Goal: Transaction & Acquisition: Purchase product/service

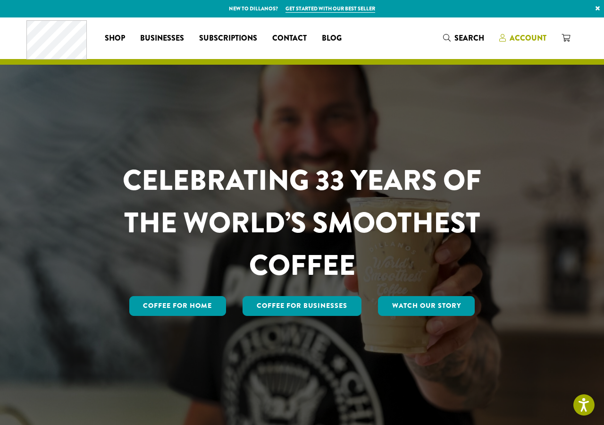
click at [502, 39] on icon at bounding box center [502, 38] width 7 height 8
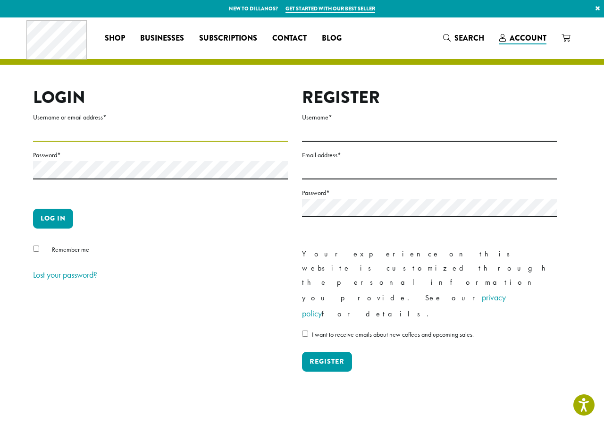
type input "**********"
click at [54, 209] on button "Log in" at bounding box center [53, 219] width 40 height 20
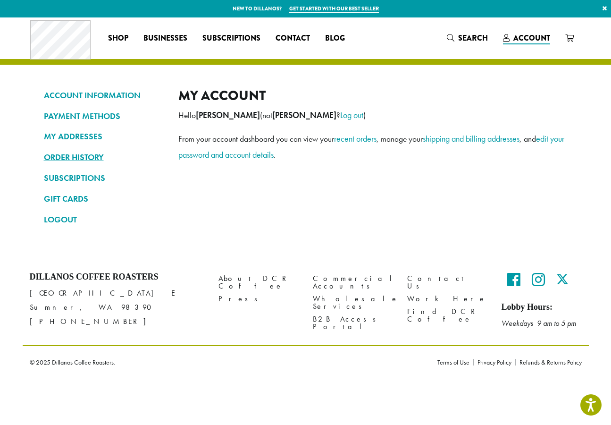
click at [83, 157] on link "ORDER HISTORY" at bounding box center [104, 157] width 120 height 16
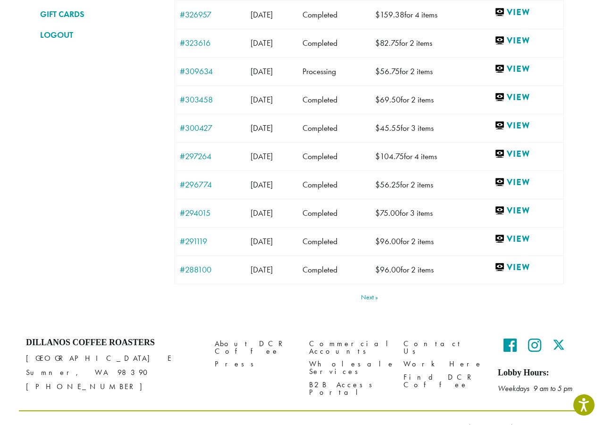
scroll to position [189, 0]
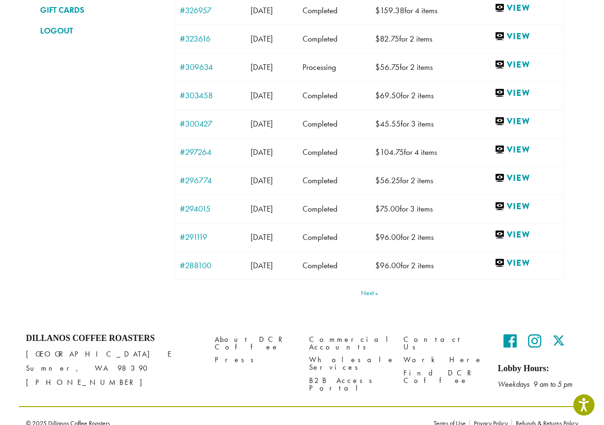
click at [366, 296] on link "Next" at bounding box center [369, 292] width 17 height 7
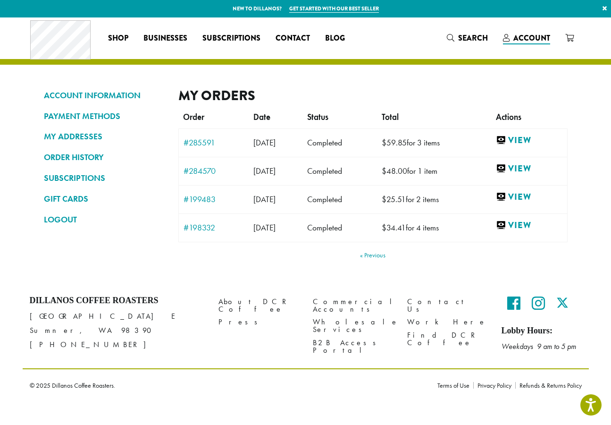
click at [368, 257] on link "Previous" at bounding box center [372, 254] width 25 height 7
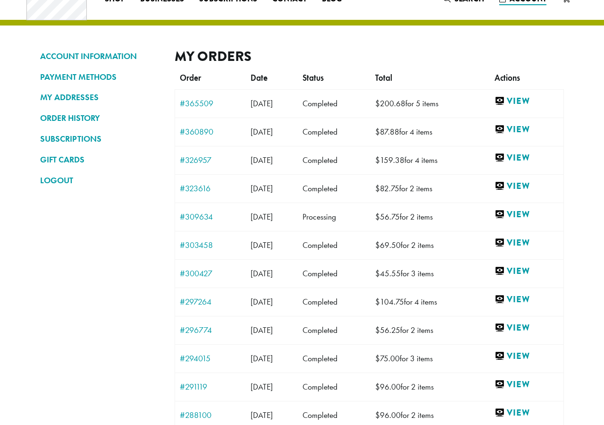
scroll to position [203, 0]
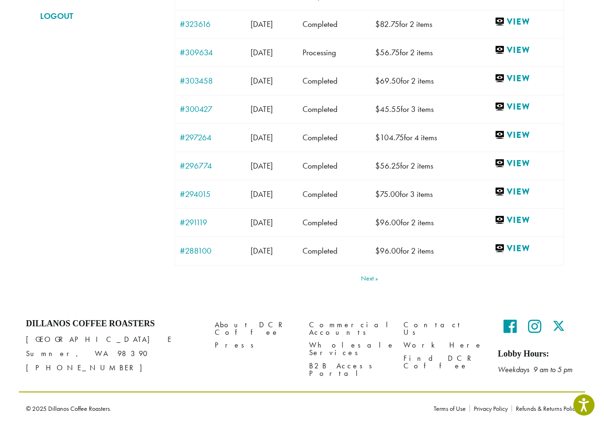
click at [375, 279] on link "Next" at bounding box center [369, 278] width 17 height 7
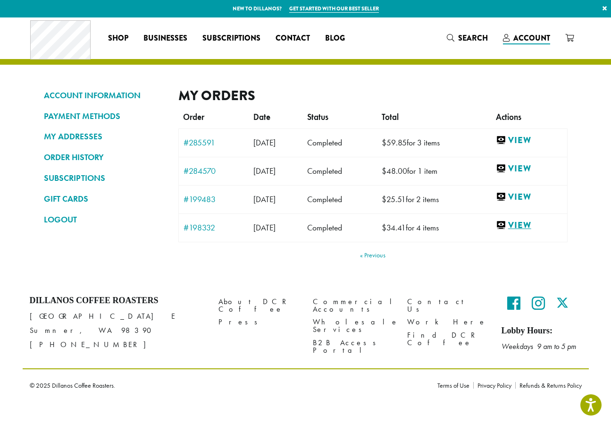
click at [518, 224] on link "View" at bounding box center [529, 225] width 67 height 12
click at [519, 197] on link "View" at bounding box center [529, 197] width 67 height 12
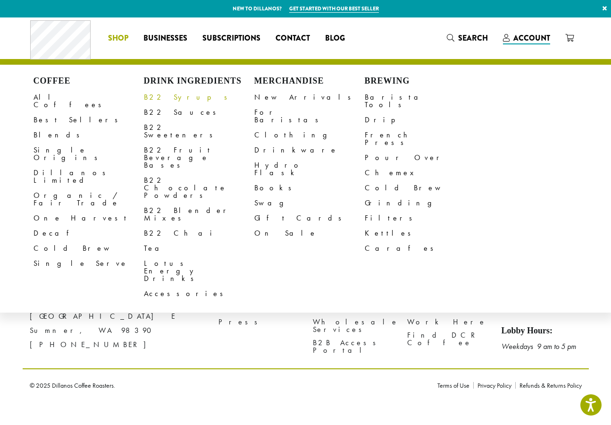
click at [163, 95] on link "B22 Syrups" at bounding box center [199, 97] width 110 height 15
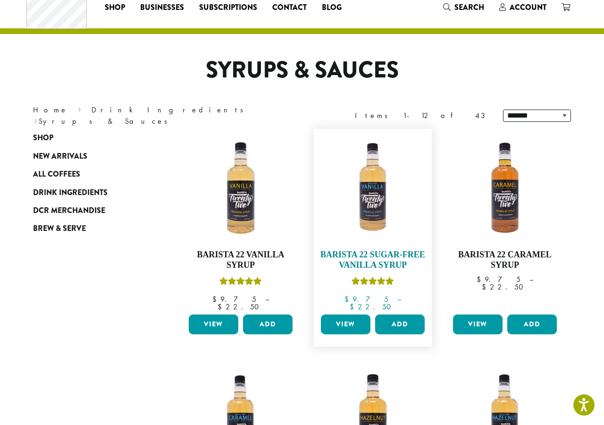
scroll to position [47, 0]
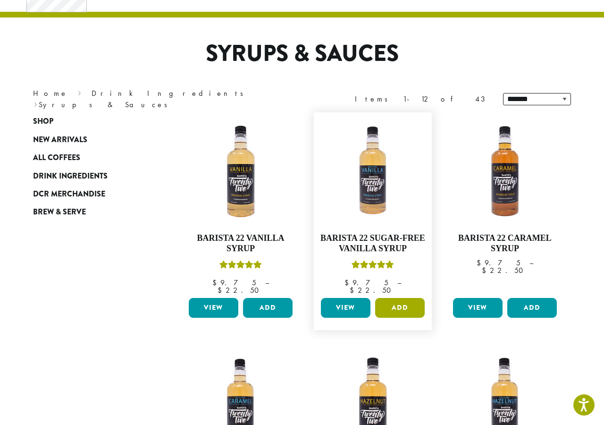
click at [389, 300] on button "Add" at bounding box center [400, 308] width 50 height 20
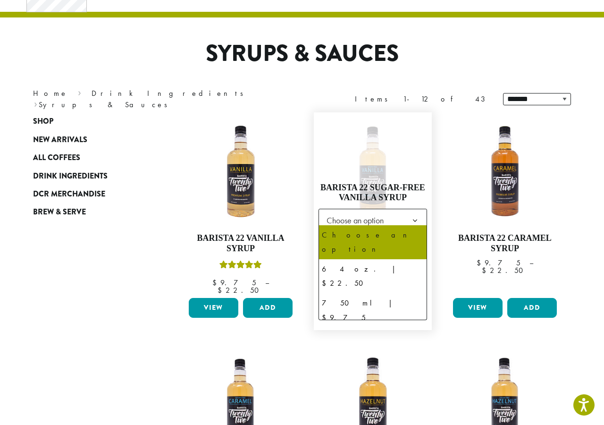
click at [344, 221] on span "Choose an option" at bounding box center [358, 220] width 70 height 18
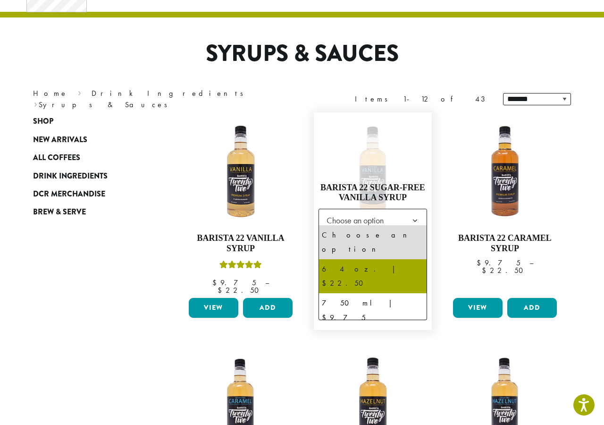
select select "*****"
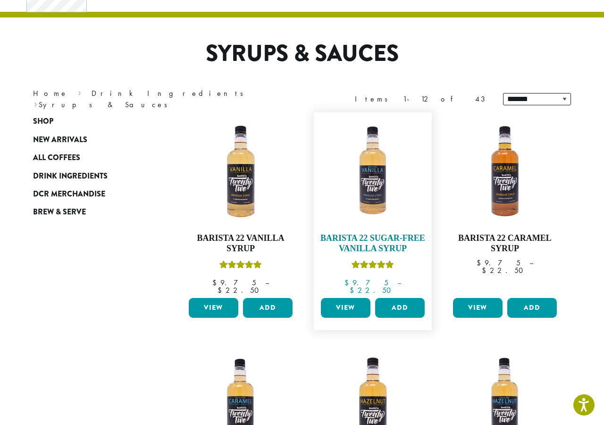
click at [382, 180] on img at bounding box center [372, 171] width 109 height 109
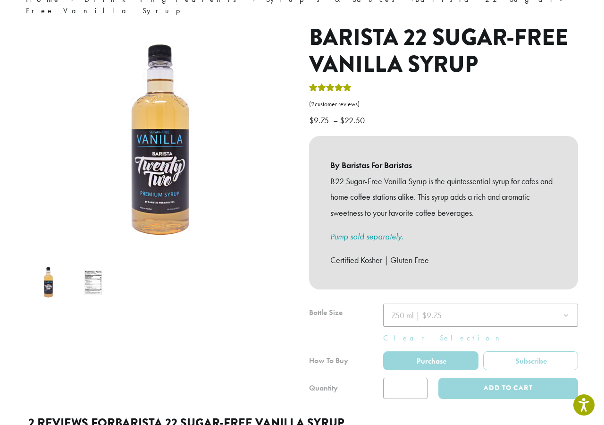
scroll to position [94, 0]
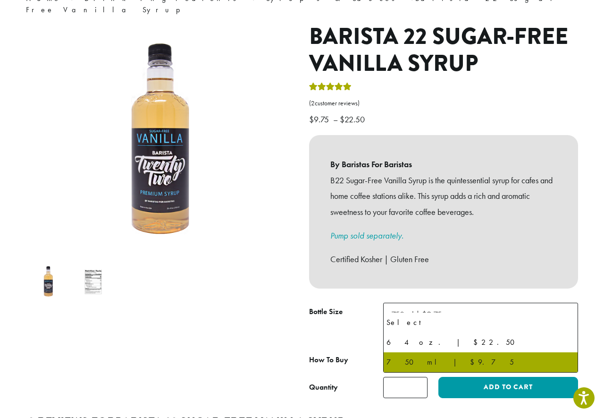
click at [427, 309] on span "750 ml | $9.75" at bounding box center [416, 314] width 50 height 11
click at [413, 210] on div "B22 Sugar-Free Vanilla Syrup is the quintessential syrup for cafes and home cof…" at bounding box center [443, 219] width 226 height 95
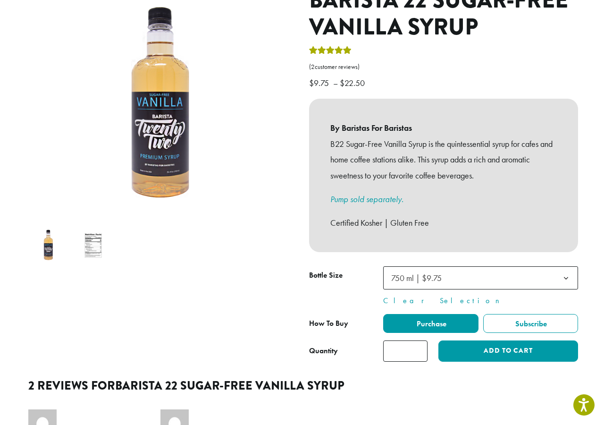
scroll to position [142, 0]
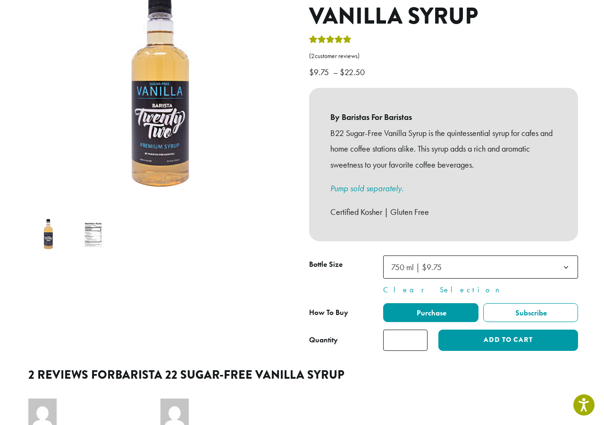
click at [100, 226] on img at bounding box center [93, 234] width 37 height 37
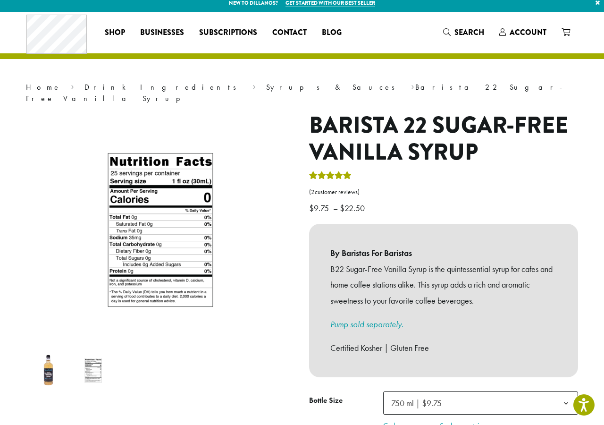
scroll to position [0, 0]
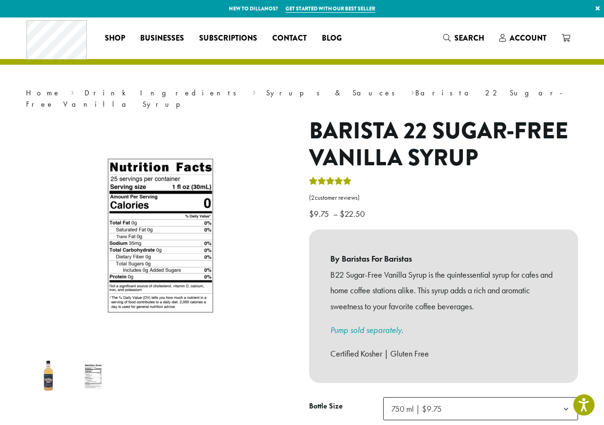
click at [54, 377] on img at bounding box center [48, 375] width 37 height 37
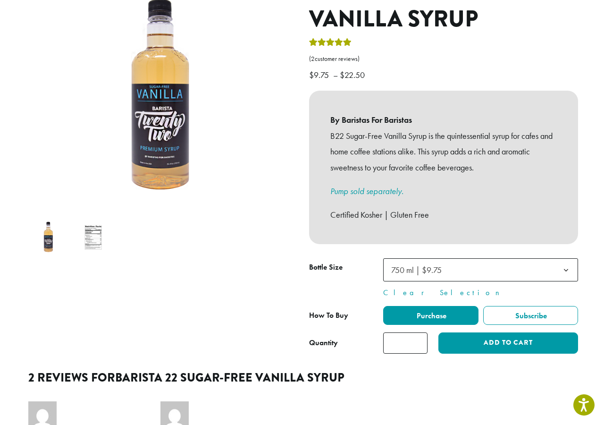
scroll to position [94, 0]
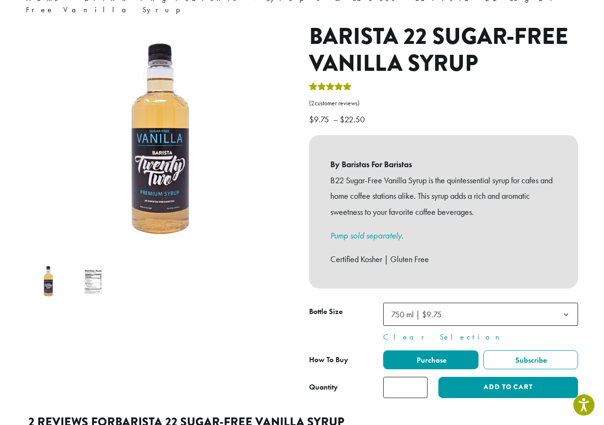
click at [474, 262] on div "By Baristas For Baristas B22 Sugar-Free Vanilla Syrup is the quintessential syr…" at bounding box center [443, 211] width 269 height 153
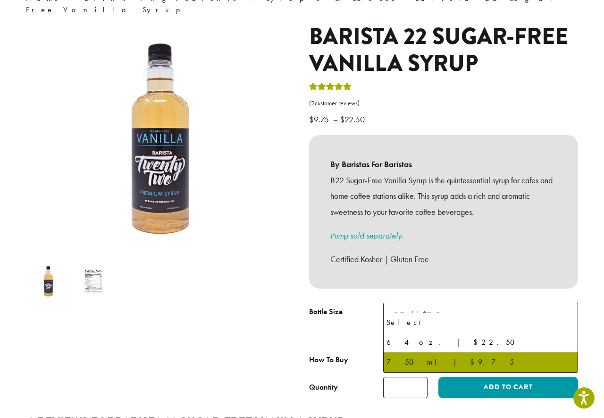
click at [469, 302] on span "750 ml | $9.75" at bounding box center [480, 313] width 195 height 23
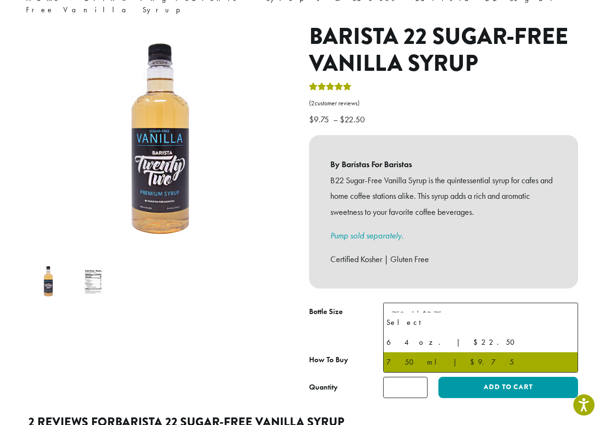
click at [469, 302] on span "750 ml | $9.75" at bounding box center [480, 313] width 195 height 23
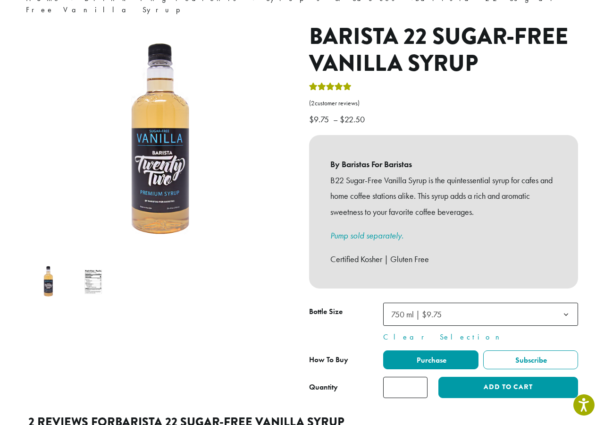
drag, startPoint x: 407, startPoint y: 376, endPoint x: 341, endPoint y: 377, distance: 66.5
click at [341, 377] on div "Quantity Barista 22 Sugar-Free Vanilla Syrup quantity * Add to cart" at bounding box center [443, 386] width 269 height 21
type input "*"
click at [419, 376] on input "*" at bounding box center [405, 386] width 44 height 21
click at [499, 376] on button "Add to cart" at bounding box center [508, 386] width 140 height 21
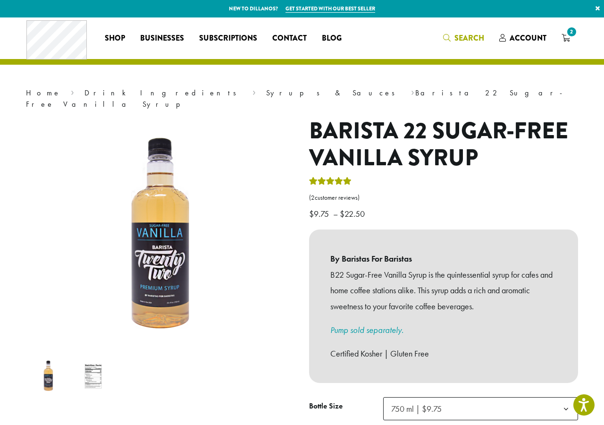
click at [466, 38] on span "Search" at bounding box center [469, 38] width 30 height 11
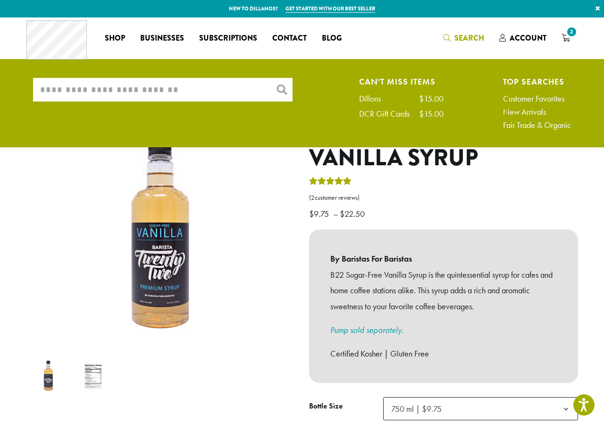
click at [69, 92] on input "What are you searching for?" at bounding box center [162, 90] width 259 height 24
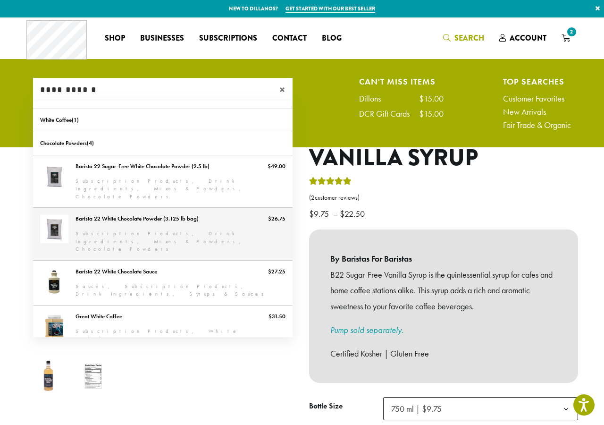
type input "**********"
click at [158, 212] on link "Barista 22 White Chocolate Powder (3.125 lb bag)" at bounding box center [162, 234] width 259 height 52
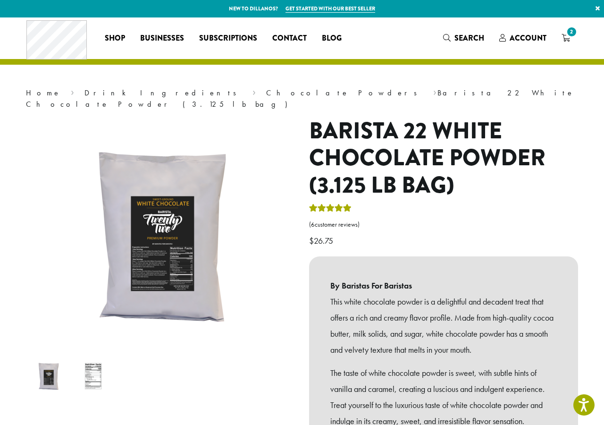
scroll to position [236, 0]
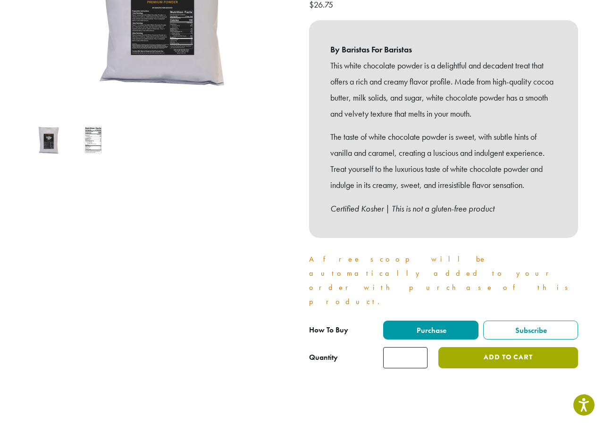
click at [491, 347] on button "Add to cart" at bounding box center [508, 357] width 140 height 21
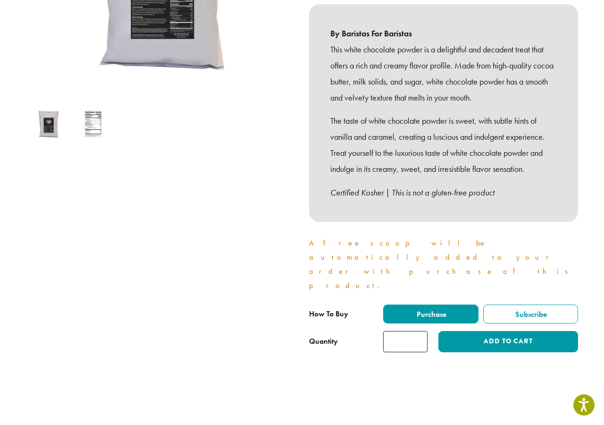
scroll to position [377, 0]
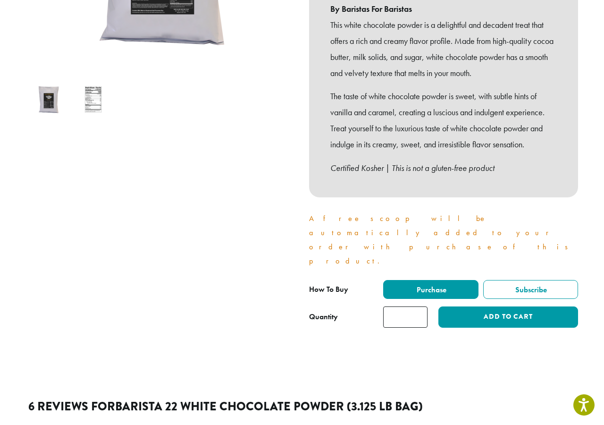
click at [94, 81] on img at bounding box center [93, 99] width 37 height 37
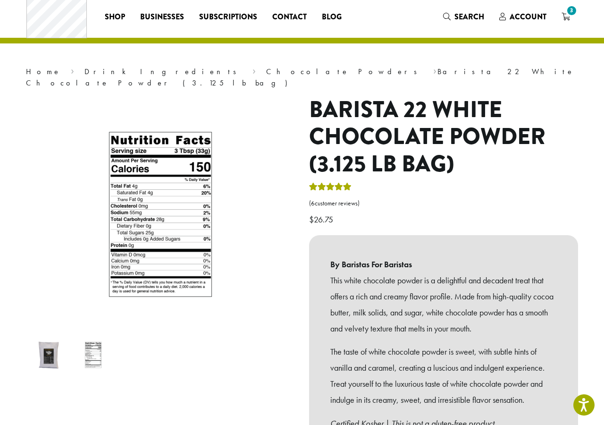
scroll to position [0, 0]
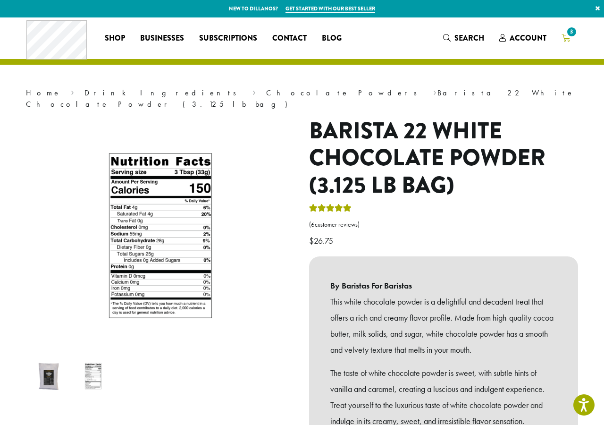
click at [573, 33] on span "3" at bounding box center [571, 31] width 13 height 13
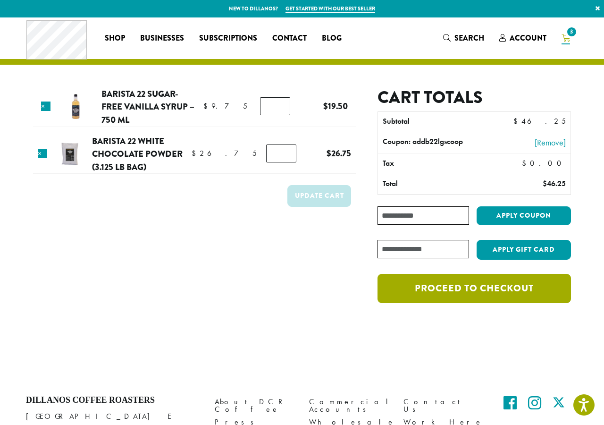
click at [436, 280] on link "Proceed to checkout" at bounding box center [473, 288] width 193 height 29
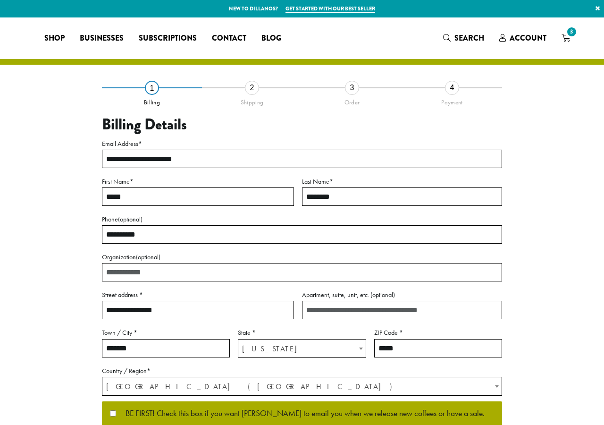
select select "**"
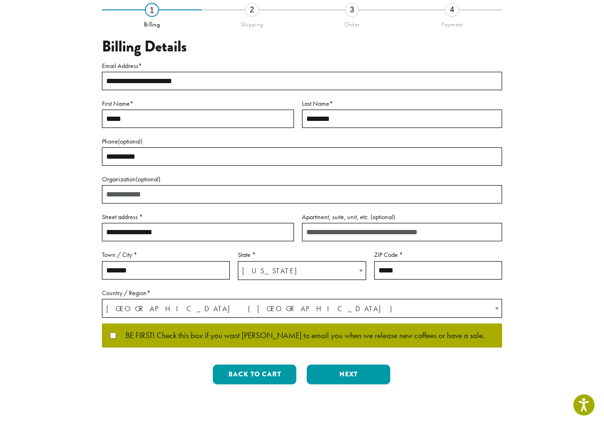
scroll to position [94, 0]
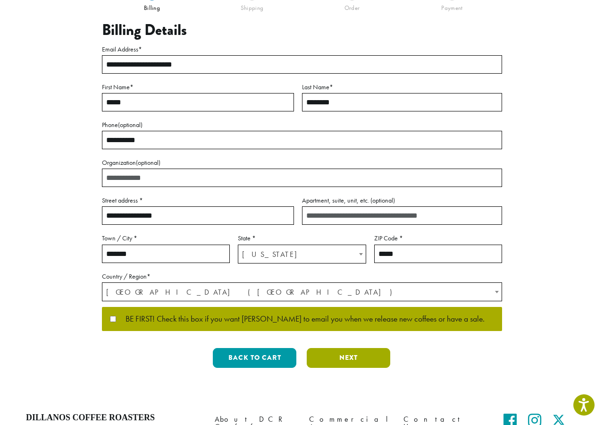
click at [348, 356] on button "Next" at bounding box center [349, 358] width 84 height 20
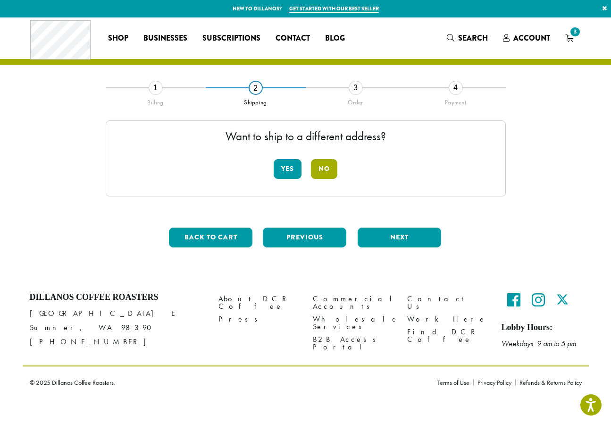
click at [327, 169] on button "No" at bounding box center [324, 169] width 26 height 20
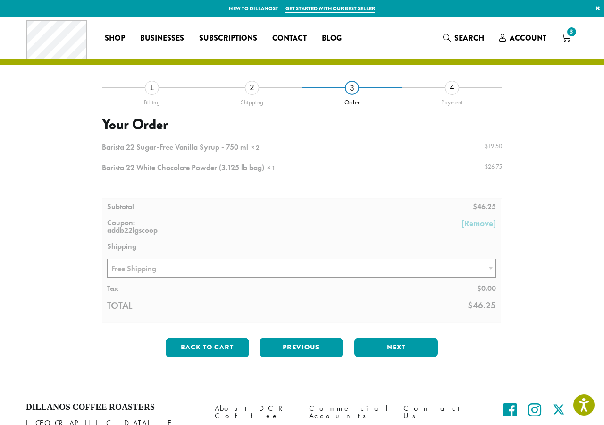
click at [312, 268] on div at bounding box center [302, 230] width 400 height 184
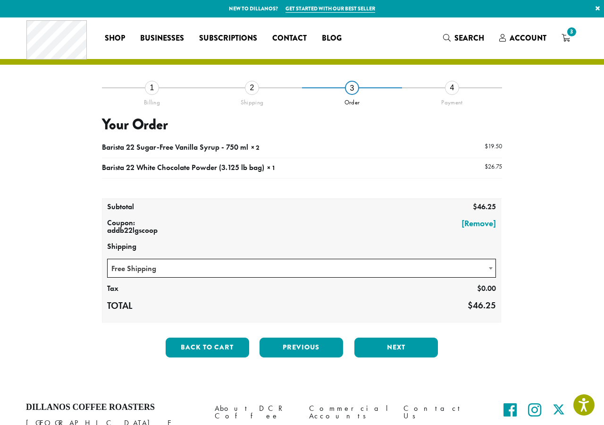
click at [312, 268] on span "Free Shipping" at bounding box center [302, 268] width 388 height 18
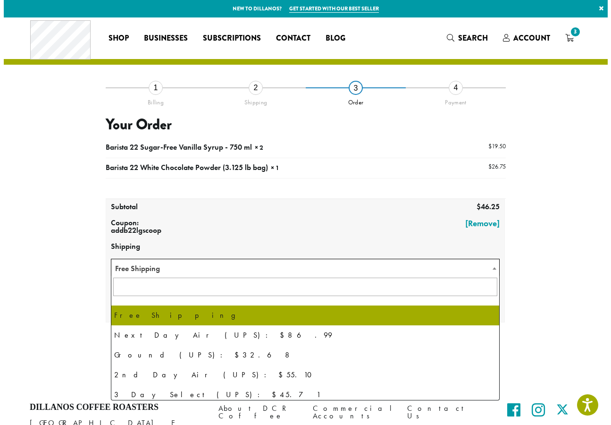
scroll to position [47, 0]
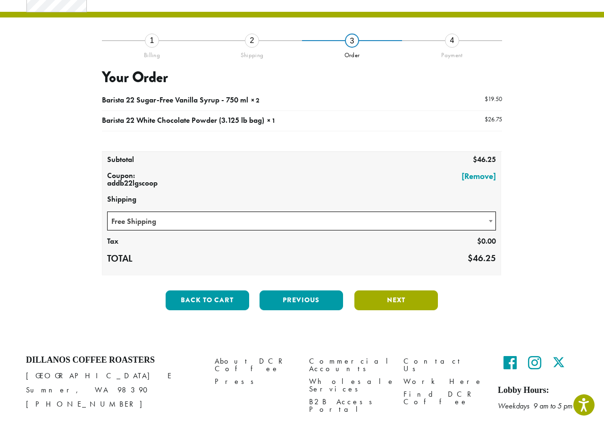
click at [376, 290] on button "Next" at bounding box center [396, 300] width 84 height 20
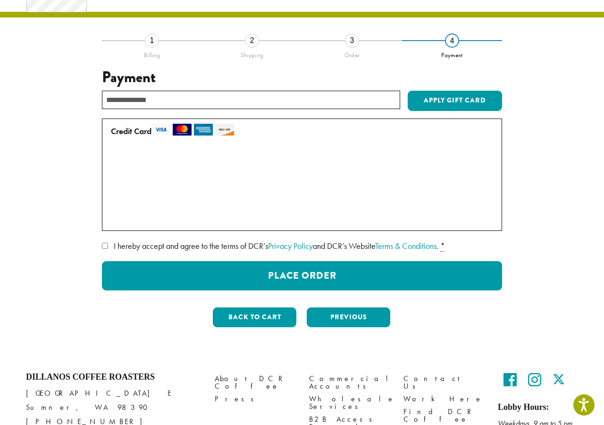
click at [118, 199] on label "• • • 8430 (expires 04/28)" at bounding box center [300, 198] width 378 height 15
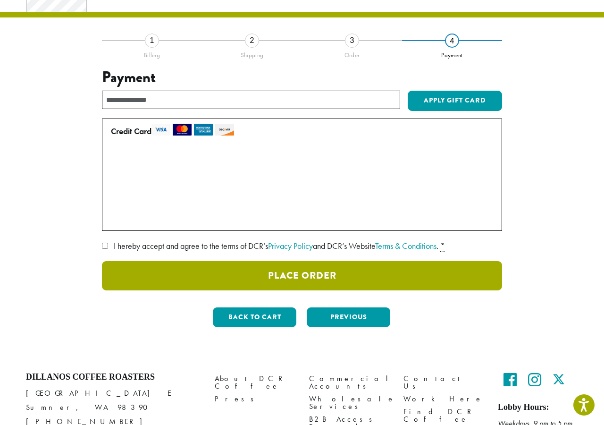
click at [342, 265] on button "Place Order" at bounding box center [302, 275] width 400 height 29
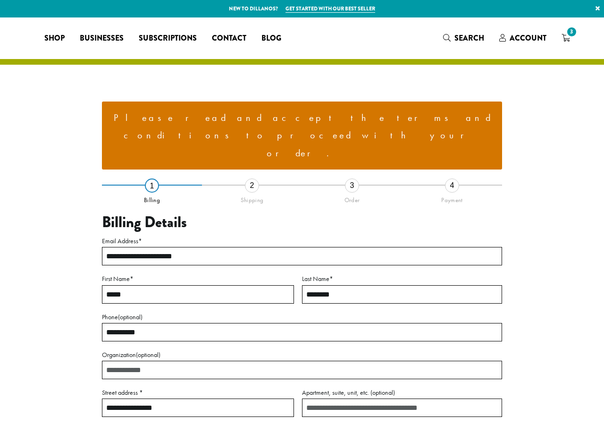
select select "**"
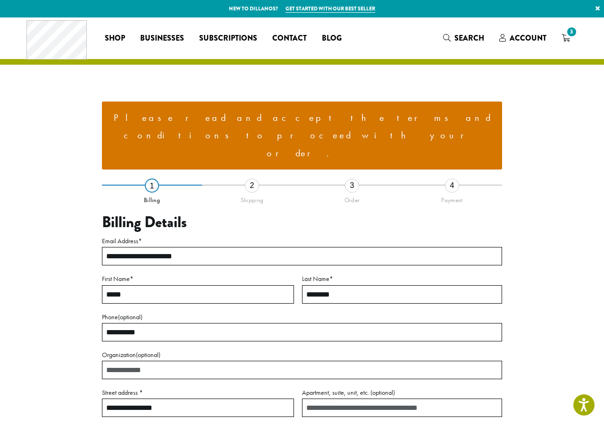
click at [33, 329] on div "**********" at bounding box center [302, 327] width 538 height 480
click at [519, 37] on span "Account" at bounding box center [528, 38] width 37 height 11
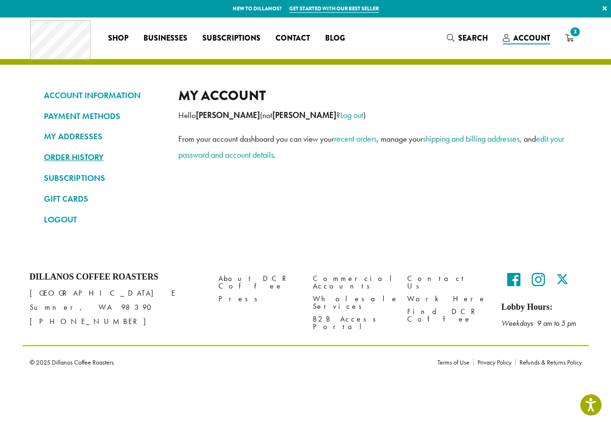
click at [75, 153] on link "ORDER HISTORY" at bounding box center [104, 157] width 120 height 16
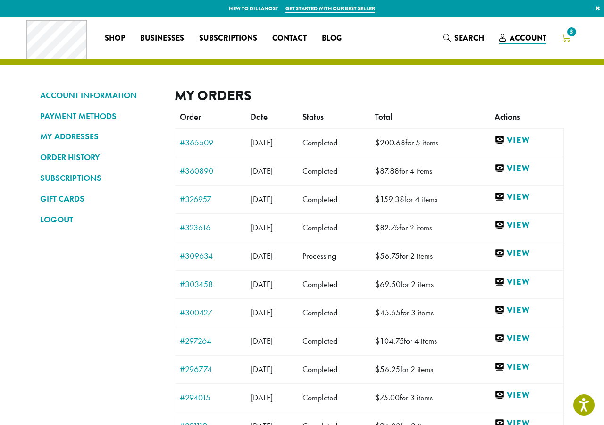
click at [562, 38] on icon "3" at bounding box center [565, 38] width 8 height 8
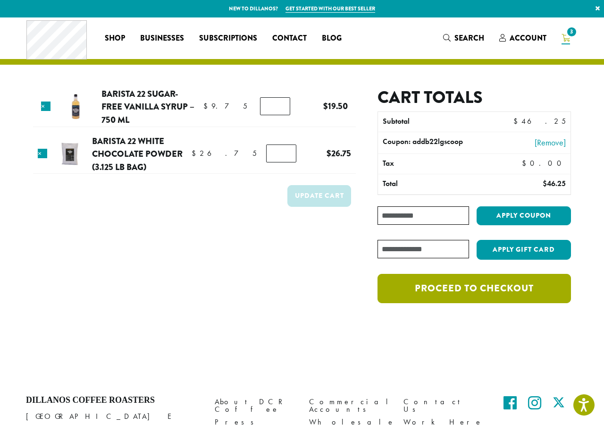
click at [504, 289] on link "Proceed to checkout" at bounding box center [473, 288] width 193 height 29
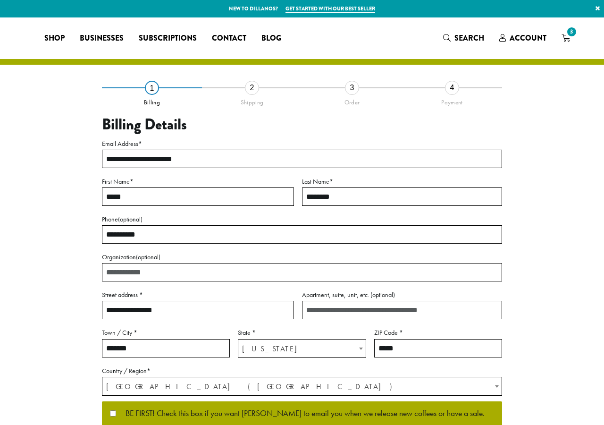
select select "**"
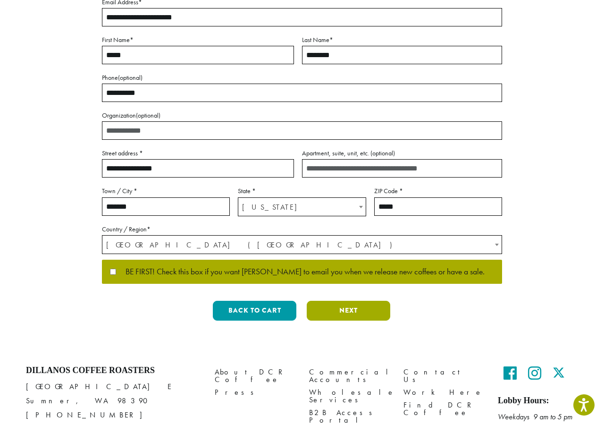
click at [348, 312] on button "Next" at bounding box center [349, 311] width 84 height 20
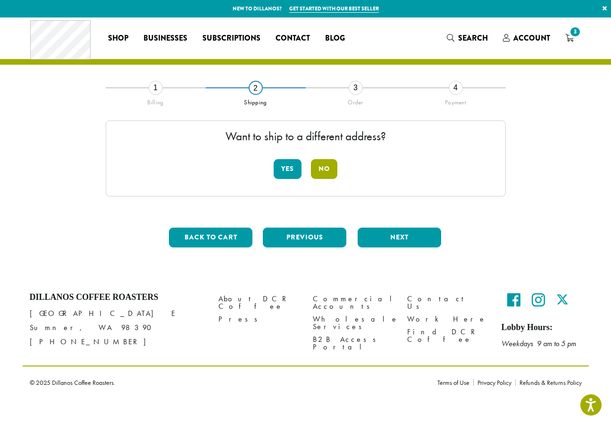
click at [328, 164] on button "No" at bounding box center [324, 169] width 26 height 20
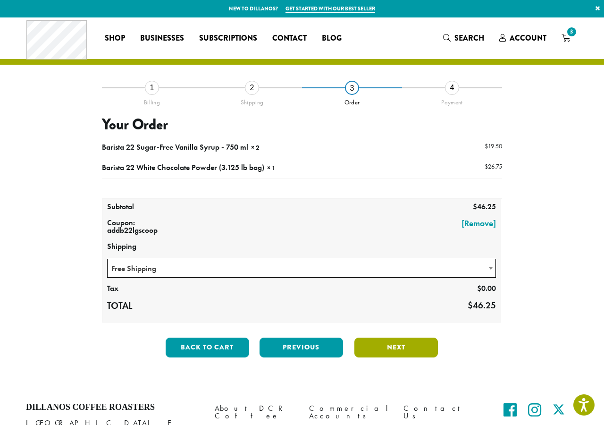
click at [417, 342] on button "Next" at bounding box center [396, 347] width 84 height 20
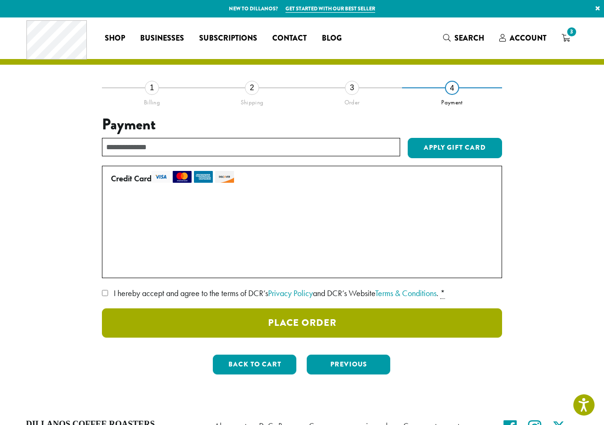
click at [418, 323] on button "Place Order" at bounding box center [302, 322] width 400 height 29
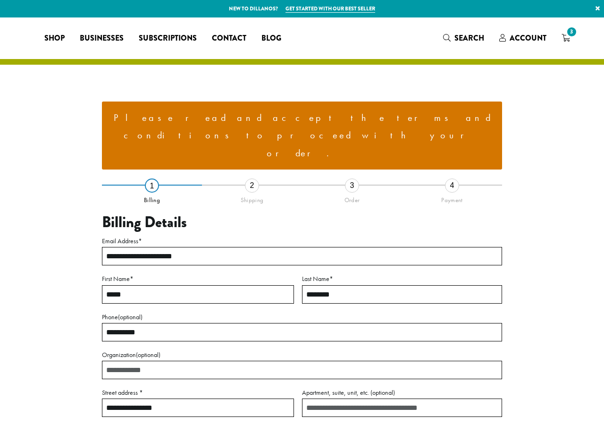
select select "**"
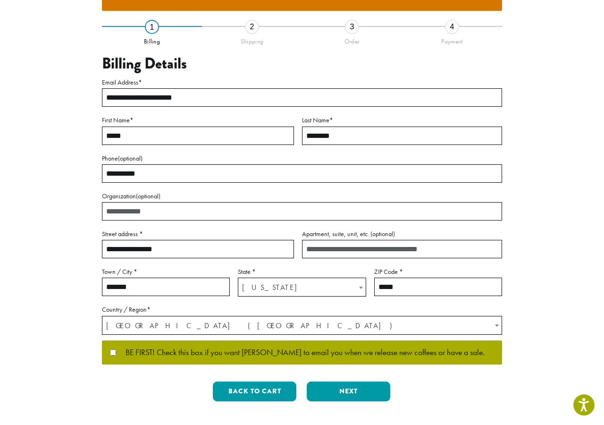
scroll to position [156, 0]
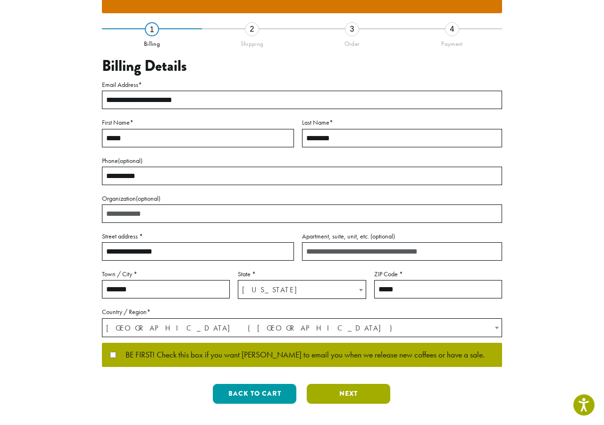
click at [368, 384] on button "Next" at bounding box center [349, 394] width 84 height 20
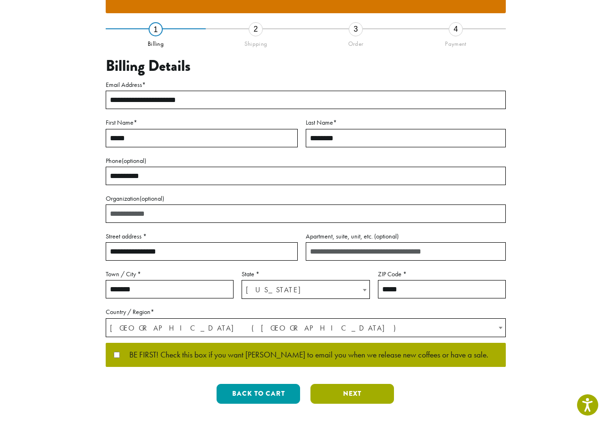
scroll to position [36, 0]
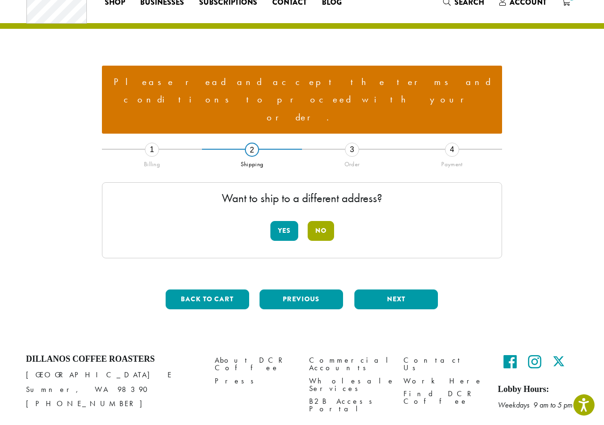
click at [331, 221] on button "No" at bounding box center [321, 231] width 26 height 20
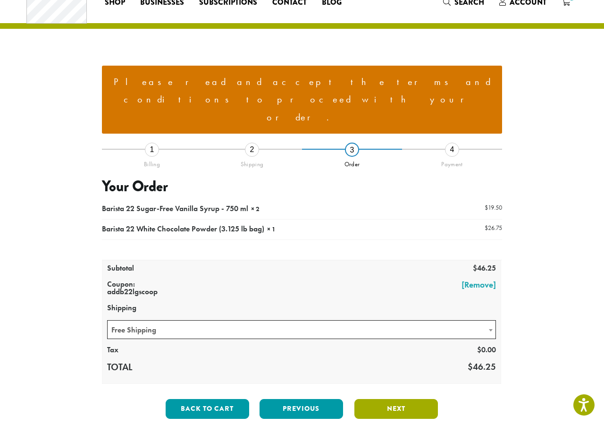
click at [369, 399] on button "Next" at bounding box center [396, 409] width 84 height 20
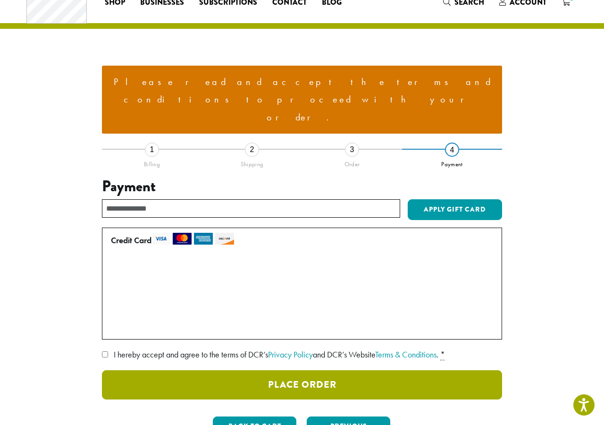
click at [381, 370] on button "Place Order" at bounding box center [302, 384] width 400 height 29
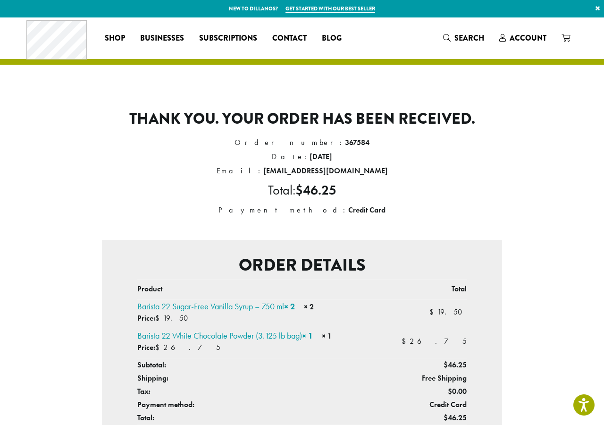
click at [172, 218] on div "Thank you. Your order has been received. Order number: 367584 Date: [DATE] Emai…" at bounding box center [302, 328] width 400 height 482
